Goal: Task Accomplishment & Management: Use online tool/utility

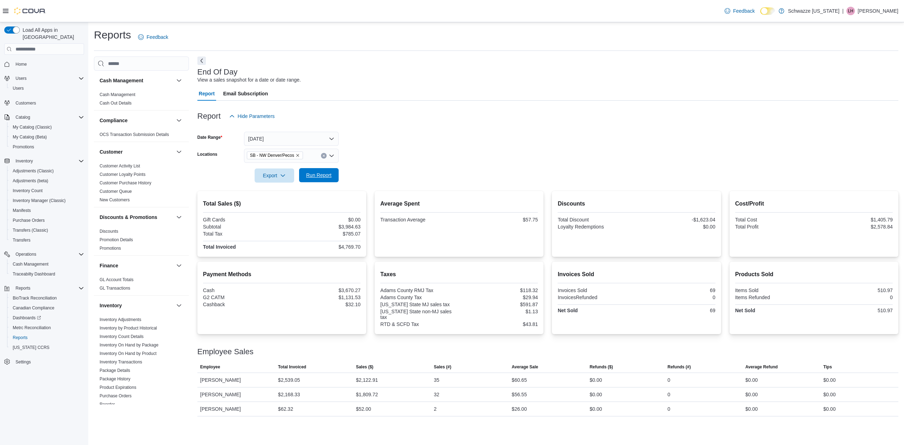
click at [315, 174] on span "Run Report" at bounding box center [318, 175] width 25 height 7
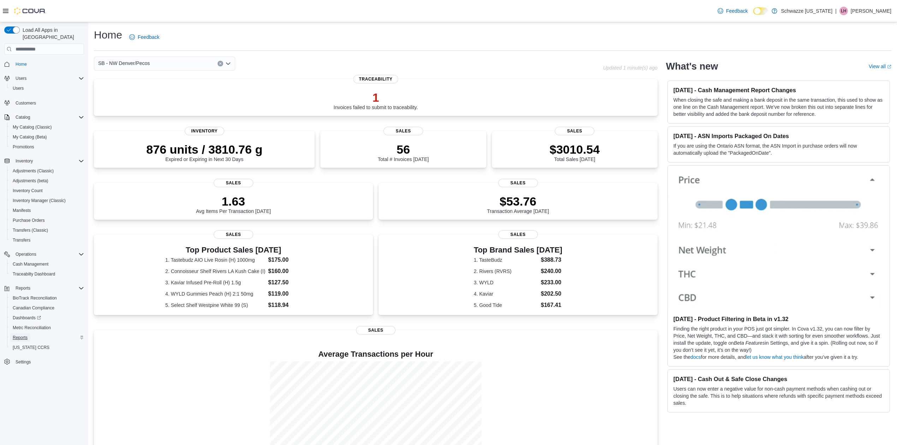
click at [22, 333] on span "Reports" at bounding box center [20, 337] width 15 height 8
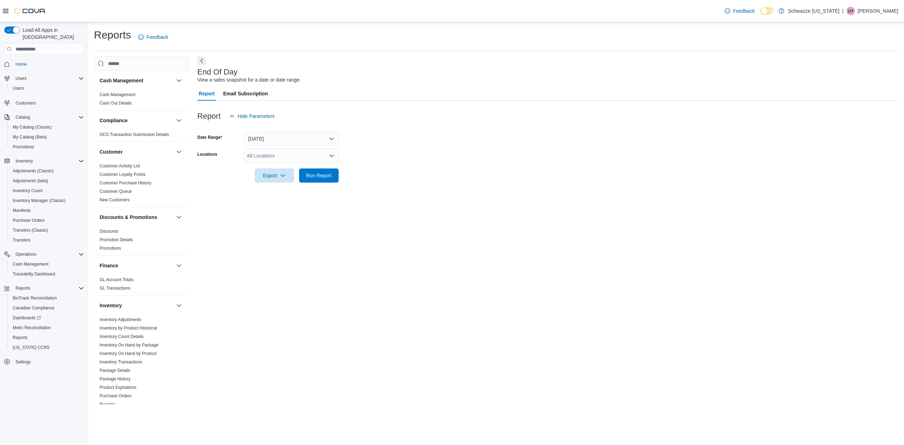
click at [329, 158] on icon "Open list of options" at bounding box center [332, 156] width 6 height 6
type input "****"
click at [304, 168] on span "SB - NW Denver/Pecos" at bounding box center [289, 167] width 52 height 7
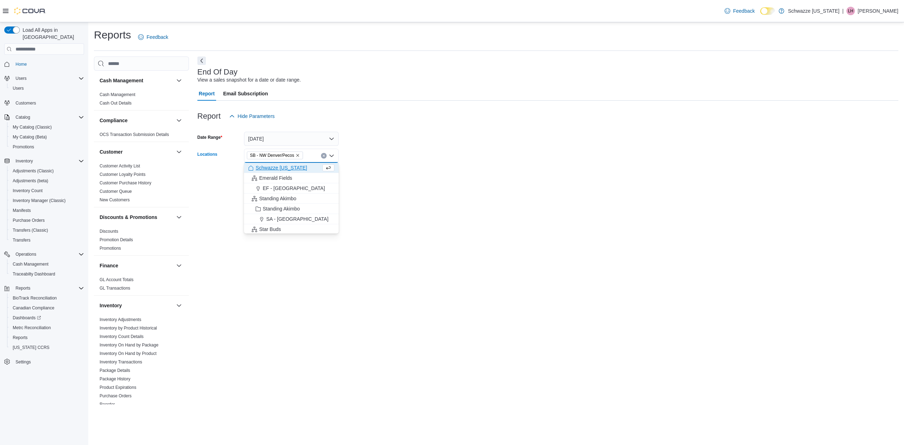
click at [416, 143] on form "Date Range Today Locations SB - NW Denver/Pecos Combo box. Selected. SB - NW De…" at bounding box center [547, 152] width 701 height 59
click at [326, 177] on span "Run Report" at bounding box center [318, 175] width 25 height 7
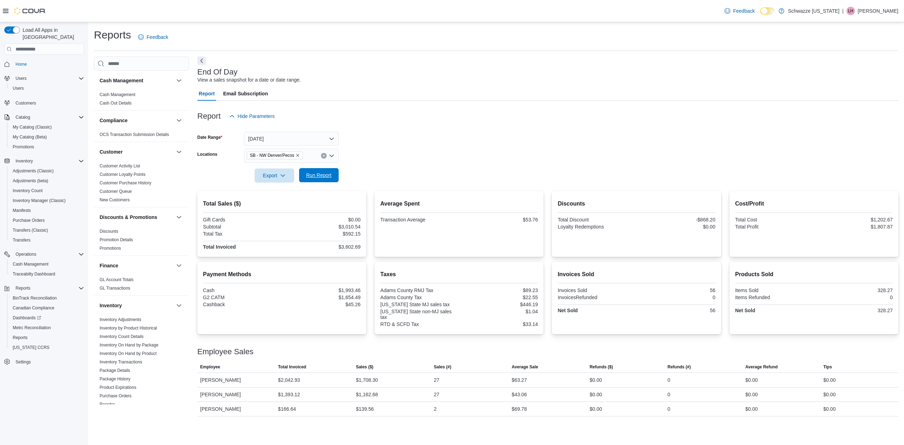
click at [314, 177] on span "Run Report" at bounding box center [318, 175] width 25 height 7
